Goal: Obtain resource: Download file/media

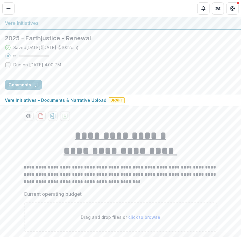
click at [117, 99] on span "Draft" at bounding box center [117, 100] width 16 height 6
click at [51, 115] on icon "download-proposal" at bounding box center [53, 116] width 6 height 6
click at [39, 114] on icon "download-proposal" at bounding box center [41, 116] width 6 height 6
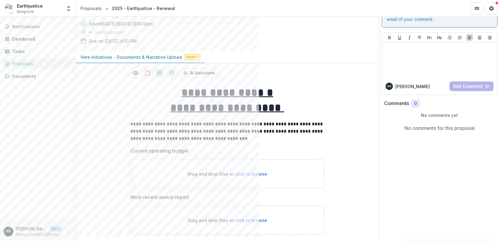
scroll to position [34, 0]
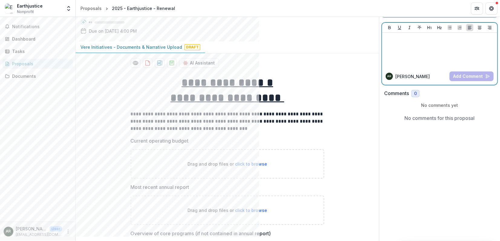
click at [259, 53] on div at bounding box center [440, 50] width 111 height 30
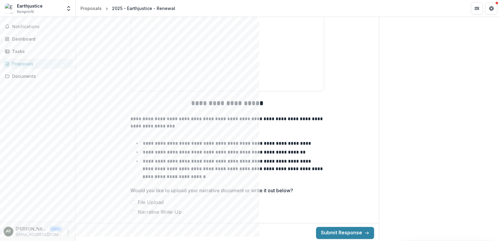
scroll to position [576, 0]
click at [132, 210] on span at bounding box center [133, 212] width 5 height 5
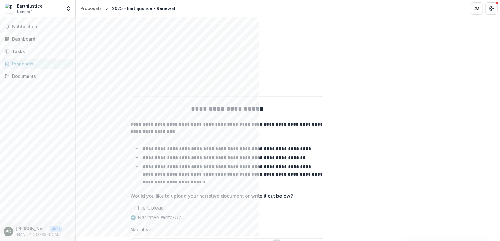
scroll to position [567, 0]
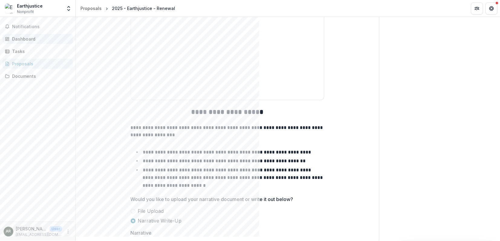
click at [21, 38] on div "Dashboard" at bounding box center [40, 39] width 56 height 6
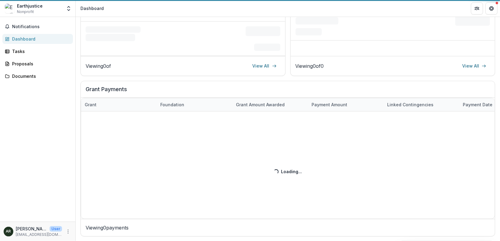
scroll to position [174, 0]
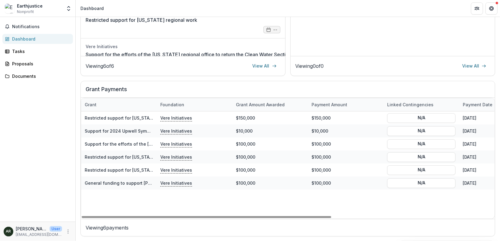
drag, startPoint x: 165, startPoint y: 105, endPoint x: 188, endPoint y: 109, distance: 23.9
click at [188, 109] on div "Foundation" at bounding box center [195, 104] width 76 height 13
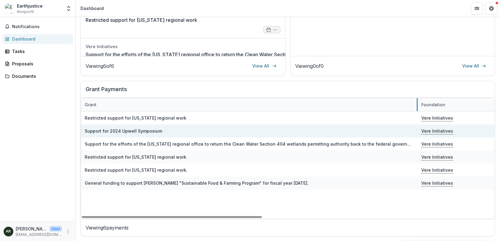
drag, startPoint x: 156, startPoint y: 103, endPoint x: 412, endPoint y: 132, distance: 257.2
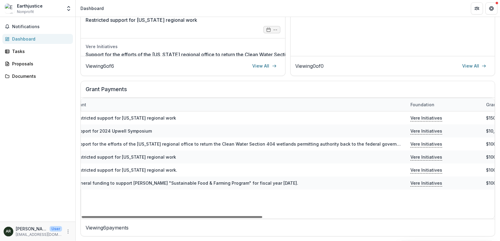
scroll to position [0, 0]
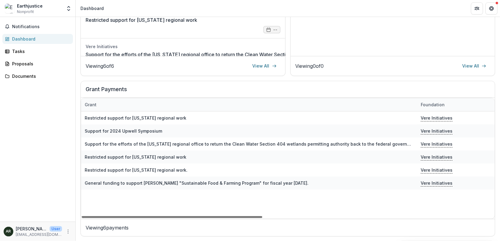
drag, startPoint x: 231, startPoint y: 214, endPoint x: 223, endPoint y: 216, distance: 8.6
click at [223, 216] on div at bounding box center [172, 217] width 181 height 2
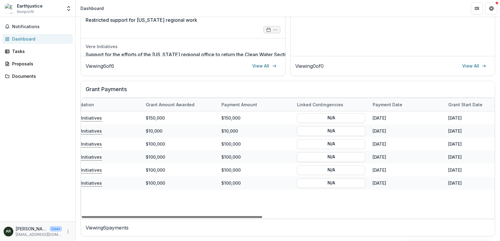
scroll to position [0, 355]
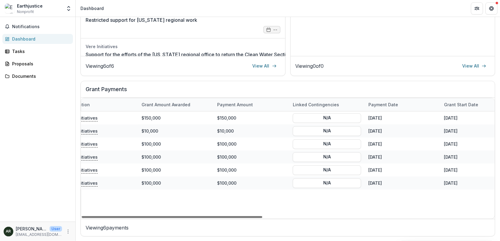
drag, startPoint x: 232, startPoint y: 216, endPoint x: 387, endPoint y: 230, distance: 155.7
click at [259, 218] on div at bounding box center [172, 217] width 181 height 2
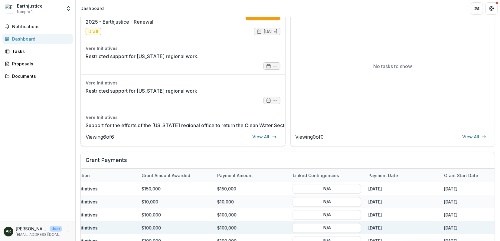
scroll to position [73, 0]
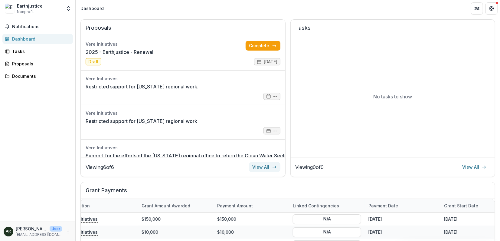
click at [259, 164] on link "View All" at bounding box center [264, 167] width 31 height 10
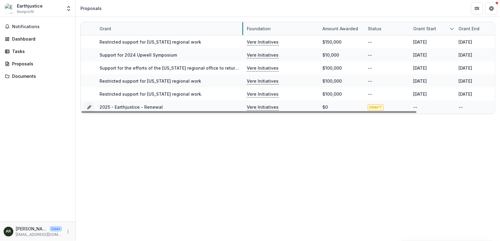
drag, startPoint x: 170, startPoint y: 26, endPoint x: 242, endPoint y: 26, distance: 71.8
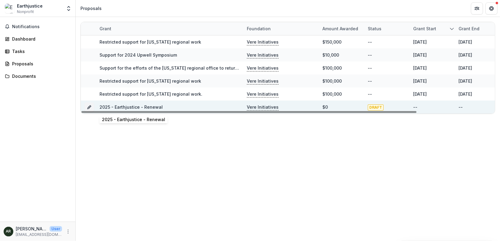
click at [147, 104] on link "2025 - Earthjustice - Renewal" at bounding box center [131, 106] width 63 height 5
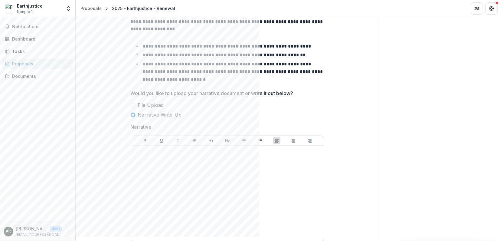
scroll to position [639, 0]
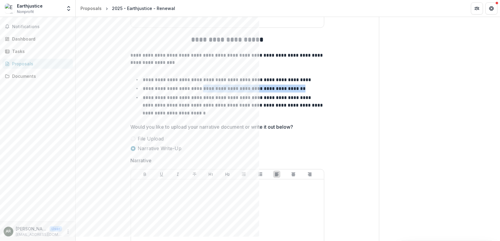
drag, startPoint x: 198, startPoint y: 87, endPoint x: 297, endPoint y: 88, distance: 99.3
click at [259, 88] on li "**********" at bounding box center [231, 89] width 187 height 8
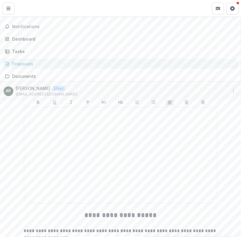
scroll to position [586, 0]
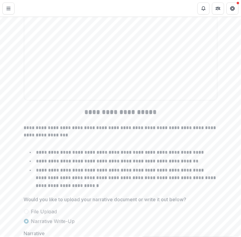
click at [130, 152] on p "**********" at bounding box center [120, 152] width 168 height 5
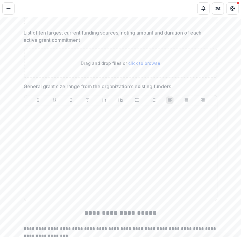
scroll to position [654, 0]
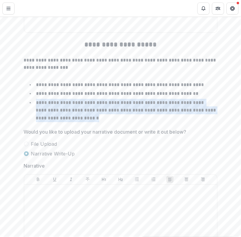
drag, startPoint x: 86, startPoint y: 117, endPoint x: 35, endPoint y: 101, distance: 53.9
click at [35, 101] on li "**********" at bounding box center [124, 110] width 187 height 23
copy p "**********"
click at [81, 121] on div "**********" at bounding box center [121, 81] width 194 height 83
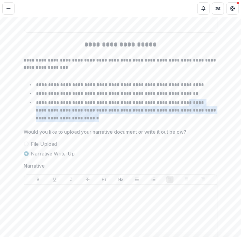
drag, startPoint x: 183, startPoint y: 100, endPoint x: 195, endPoint y: 119, distance: 22.4
click at [195, 119] on li "**********" at bounding box center [124, 110] width 187 height 23
copy p "**********"
